Goal: Find specific page/section: Find specific page/section

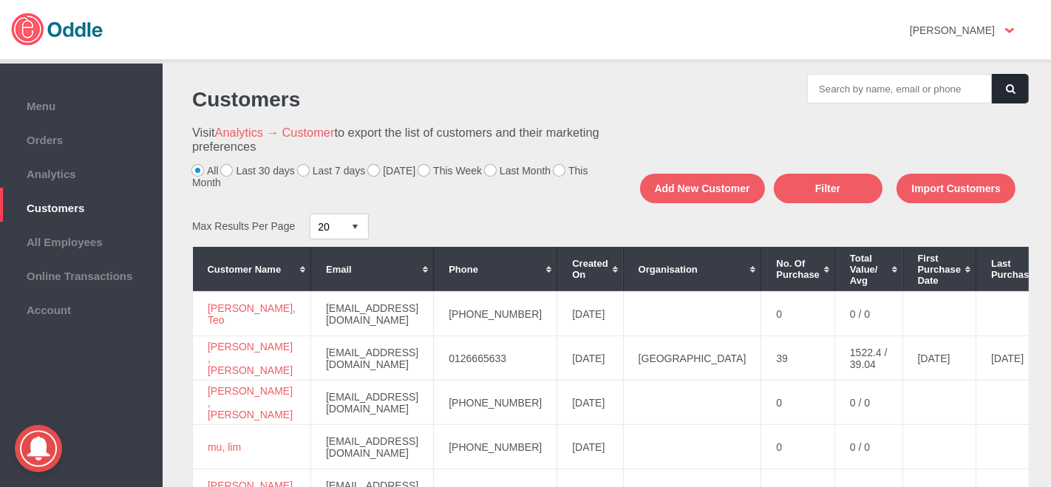
click at [375, 174] on label "[DATE]" at bounding box center [391, 171] width 47 height 12
click at [0, 0] on input "[DATE]" at bounding box center [0, 0] width 0 height 0
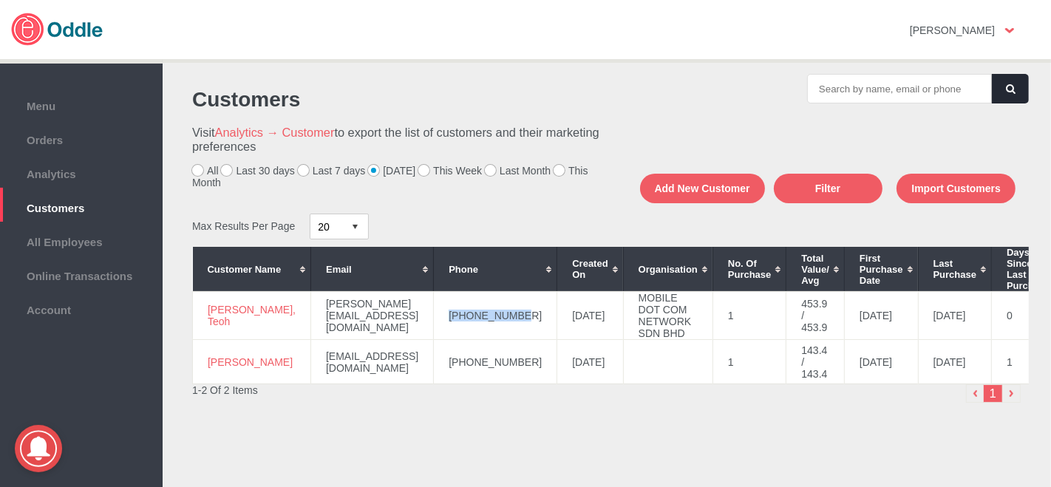
drag, startPoint x: 475, startPoint y: 321, endPoint x: 399, endPoint y: 316, distance: 75.5
click at [434, 322] on td "[PHONE_NUMBER]" at bounding box center [495, 316] width 123 height 48
copy td "[PHONE_NUMBER]"
drag, startPoint x: 242, startPoint y: 325, endPoint x: 214, endPoint y: 315, distance: 29.2
click at [206, 315] on td "[PERSON_NAME], Teoh" at bounding box center [252, 316] width 118 height 48
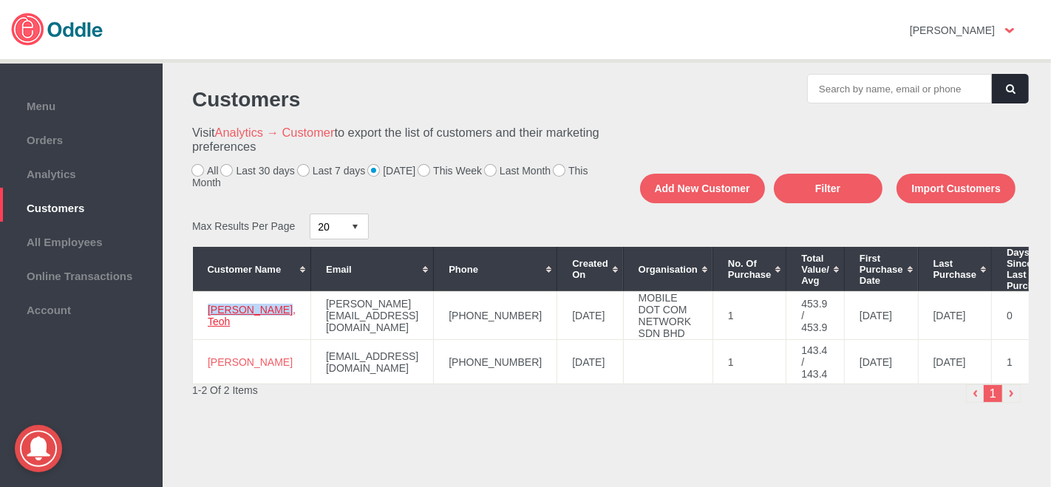
copy link "[PERSON_NAME], Teoh"
drag, startPoint x: 464, startPoint y: 364, endPoint x: 395, endPoint y: 367, distance: 69.5
click at [434, 368] on td "[PHONE_NUMBER]" at bounding box center [495, 362] width 123 height 44
copy td "[PHONE_NUMBER]"
drag, startPoint x: 237, startPoint y: 367, endPoint x: 216, endPoint y: 360, distance: 21.7
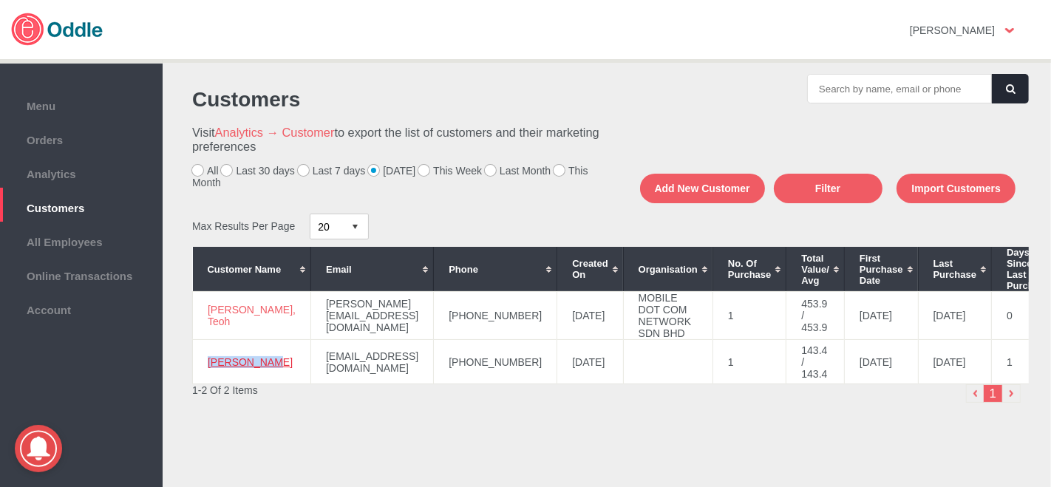
click at [202, 361] on td "[PERSON_NAME]" at bounding box center [252, 362] width 118 height 44
copy link "[PERSON_NAME]"
